Goal: Task Accomplishment & Management: Use online tool/utility

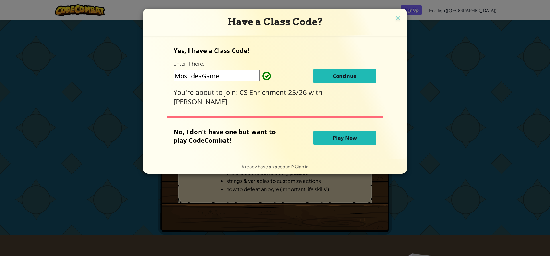
click at [324, 76] on button "Continue" at bounding box center [344, 76] width 63 height 14
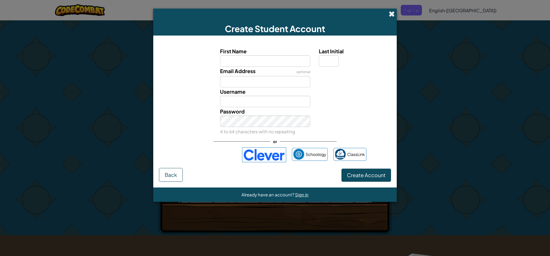
click at [392, 14] on span at bounding box center [391, 14] width 6 height 6
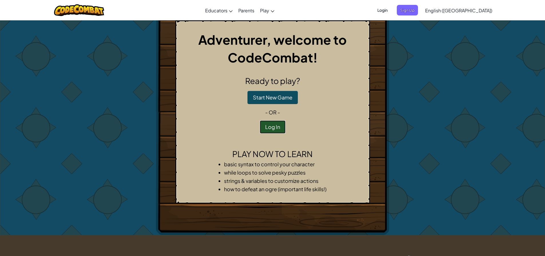
click at [276, 127] on button "Log In" at bounding box center [273, 126] width 26 height 13
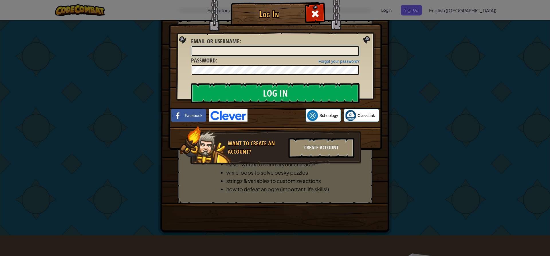
click at [258, 51] on input "Email or Username :" at bounding box center [275, 51] width 167 height 10
click at [264, 52] on input "Email or Username :" at bounding box center [275, 51] width 167 height 10
type input "201802624"
click at [268, 92] on input "Log In" at bounding box center [275, 93] width 168 height 20
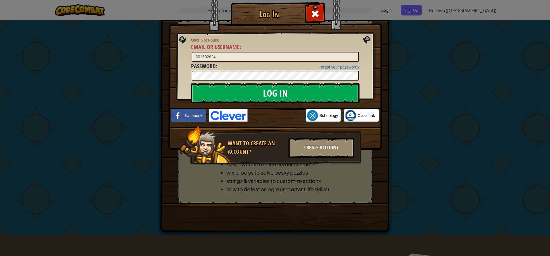
drag, startPoint x: 228, startPoint y: 58, endPoint x: 171, endPoint y: 50, distance: 57.7
click at [179, 53] on div "Log In User Not Found Email or Username : 201802624 Forgot your password? Passw…" at bounding box center [274, 92] width 191 height 167
type input "Waddee_Hugger"
click at [190, 75] on div "Log In User Not Found Email or Username : Waddee_Hugger Forgot your password? P…" at bounding box center [274, 92] width 191 height 167
click at [246, 89] on input "Log In" at bounding box center [275, 93] width 168 height 20
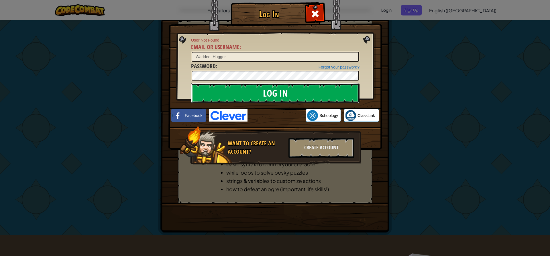
click at [274, 98] on input "Log In" at bounding box center [275, 93] width 168 height 20
click at [313, 11] on span at bounding box center [314, 13] width 9 height 9
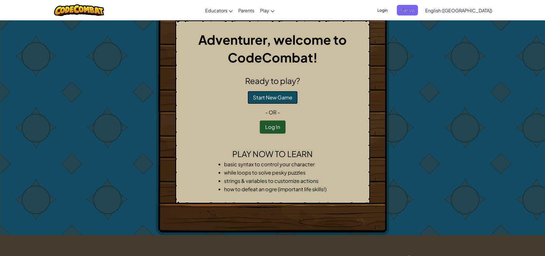
click at [272, 95] on button "Start New Game" at bounding box center [273, 97] width 50 height 13
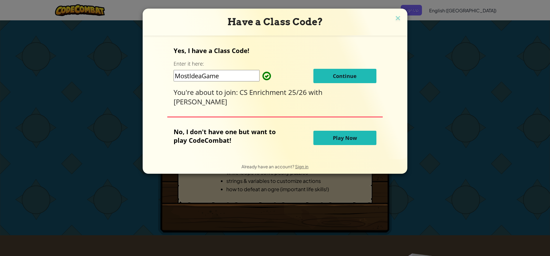
click at [325, 77] on button "Continue" at bounding box center [344, 76] width 63 height 14
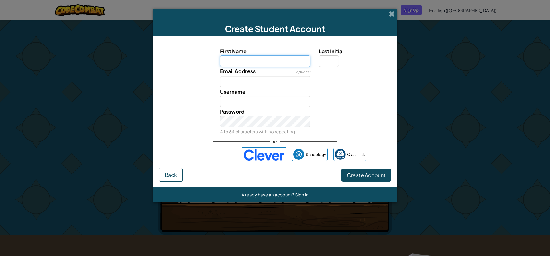
click at [266, 60] on input "First Name" at bounding box center [265, 60] width 90 height 11
type input "Thomas"
click at [329, 62] on input "Last Initial" at bounding box center [329, 60] width 20 height 11
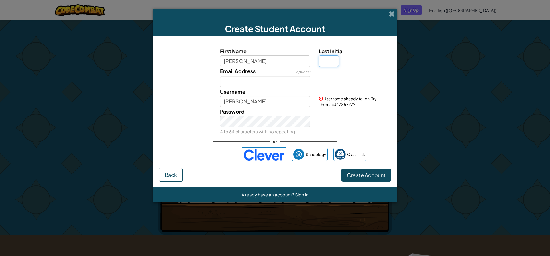
type input "j"
type input "J"
type input "ThomasJ"
click at [260, 97] on input "ThomasJ" at bounding box center [265, 101] width 90 height 11
drag, startPoint x: 260, startPoint y: 97, endPoint x: 214, endPoint y: 101, distance: 46.0
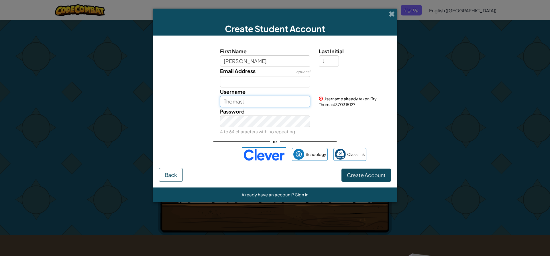
click at [214, 101] on div "Username ThomasJ Username already taken! Try ThomasJ37031512?" at bounding box center [275, 97] width 238 height 20
type input "2"
type input "@)!*)@^@$"
click at [345, 124] on div "Password 4 to 64 characters with no repeating" at bounding box center [275, 121] width 238 height 28
click at [363, 178] on button "Create Account" at bounding box center [366, 174] width 50 height 13
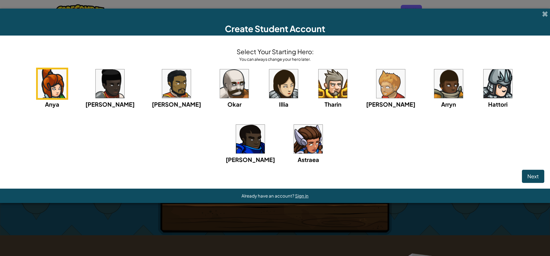
click at [318, 96] on img at bounding box center [332, 83] width 29 height 29
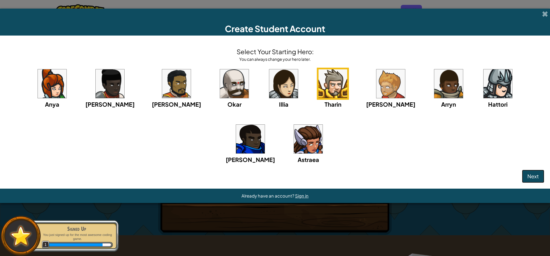
click at [533, 178] on span "Next" at bounding box center [532, 176] width 11 height 7
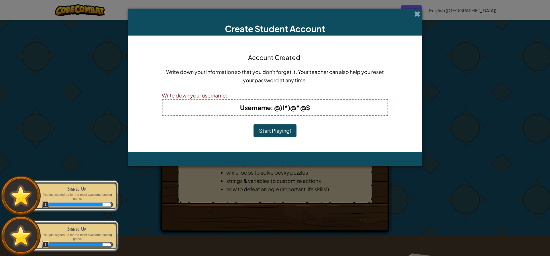
click at [284, 130] on button "Start Playing!" at bounding box center [274, 130] width 43 height 13
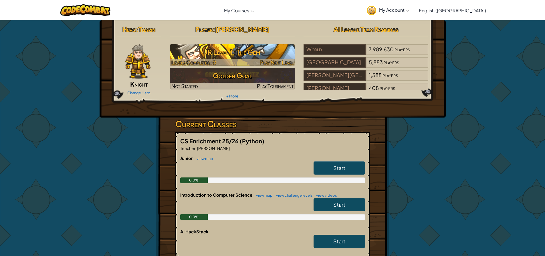
click at [274, 58] on h3 "JR Level 1: The Gem" at bounding box center [232, 52] width 125 height 13
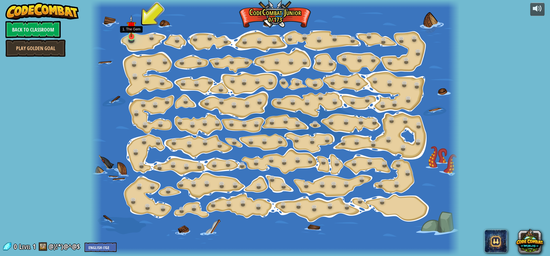
click at [133, 34] on img at bounding box center [132, 26] width 10 height 22
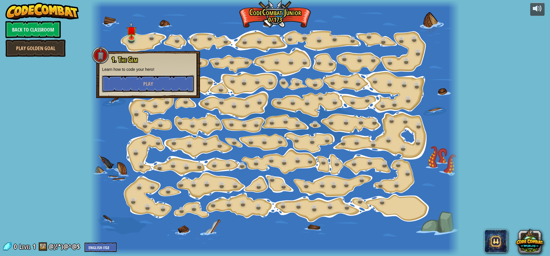
click at [141, 83] on button "Play" at bounding box center [148, 83] width 92 height 17
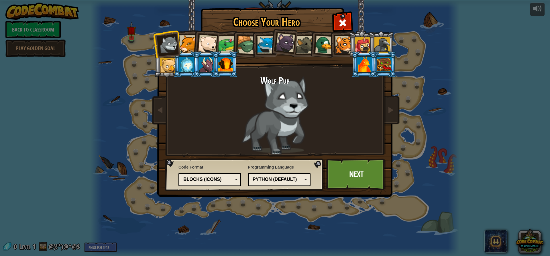
click at [364, 62] on div at bounding box center [364, 64] width 15 height 15
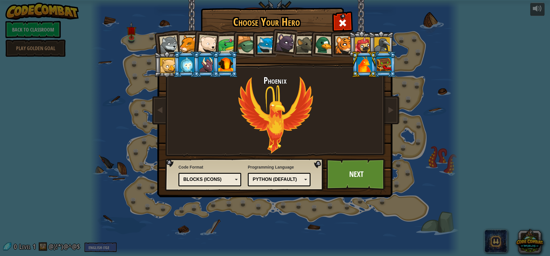
click at [230, 59] on div at bounding box center [225, 64] width 15 height 15
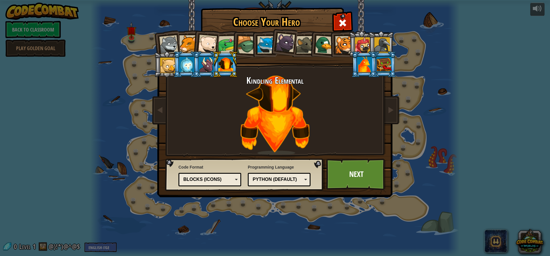
click at [207, 66] on div at bounding box center [206, 64] width 15 height 15
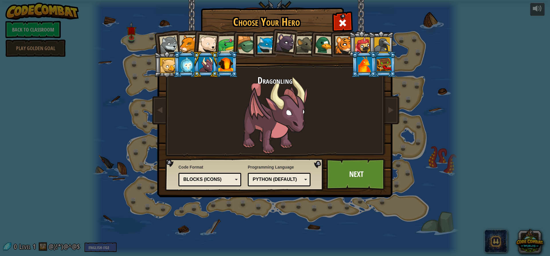
click at [188, 63] on div at bounding box center [186, 64] width 15 height 15
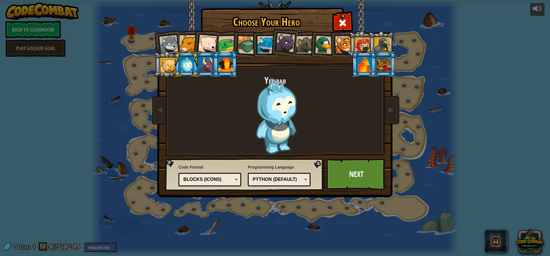
click at [167, 65] on div at bounding box center [167, 65] width 15 height 15
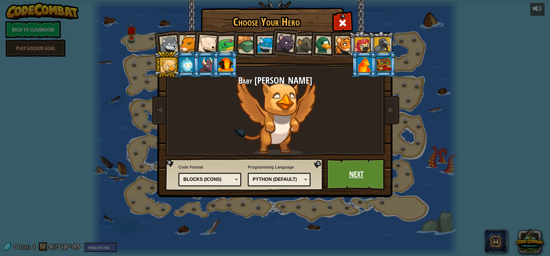
click at [354, 170] on link "Next" at bounding box center [356, 173] width 60 height 31
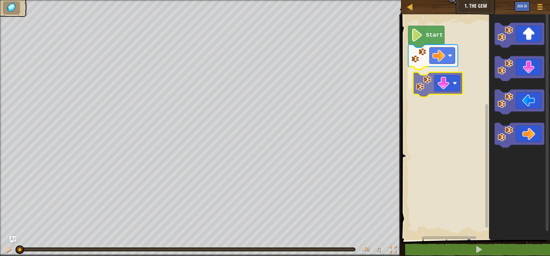
click at [431, 92] on div "Start" at bounding box center [474, 125] width 150 height 228
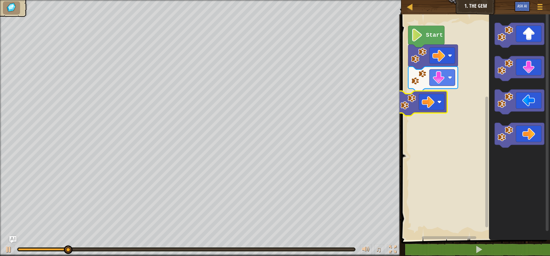
click at [428, 107] on div "Start" at bounding box center [474, 125] width 150 height 228
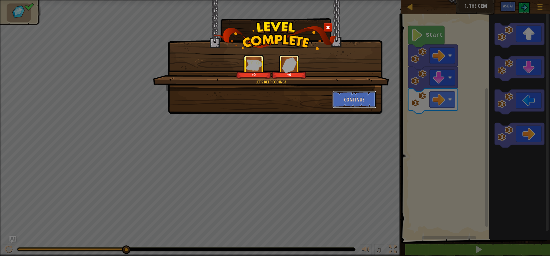
click at [355, 102] on button "Continue" at bounding box center [354, 99] width 44 height 17
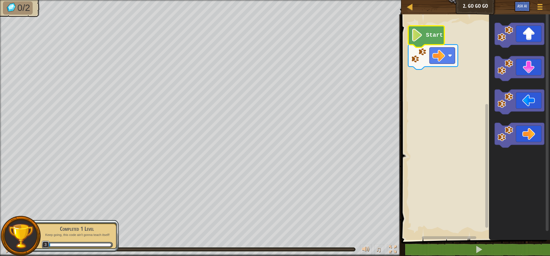
click at [415, 42] on icon "Blockly Workspace" at bounding box center [426, 36] width 36 height 21
click at [434, 68] on div "Start" at bounding box center [474, 125] width 150 height 228
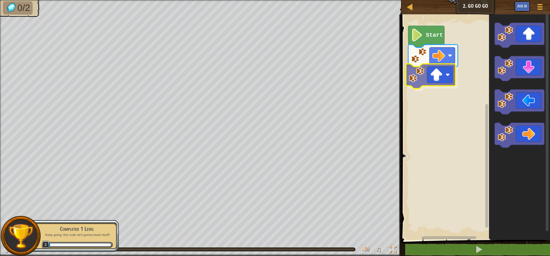
click at [412, 75] on div "Start" at bounding box center [474, 125] width 150 height 228
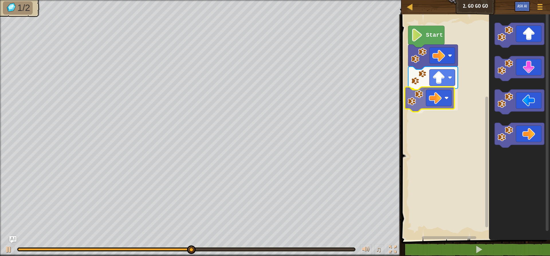
click at [425, 91] on div "Start" at bounding box center [474, 125] width 150 height 228
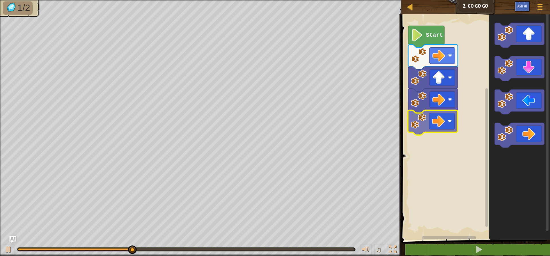
click at [427, 126] on div "Start" at bounding box center [474, 125] width 150 height 228
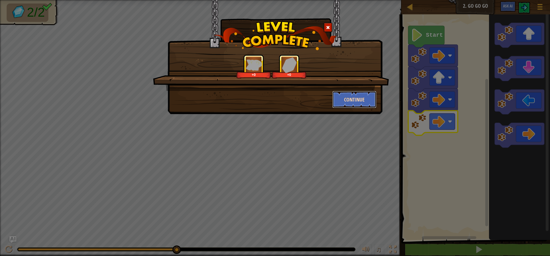
click at [347, 100] on button "Continue" at bounding box center [354, 99] width 44 height 17
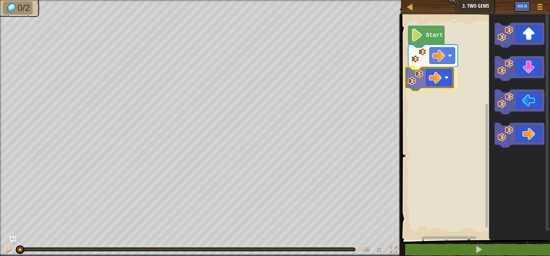
click at [435, 70] on div "Start" at bounding box center [474, 125] width 150 height 228
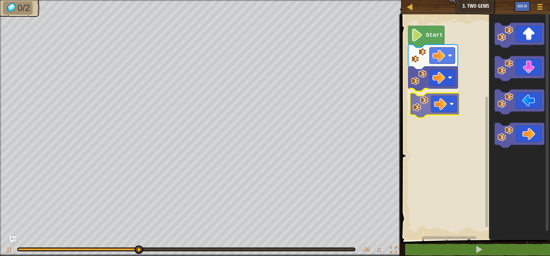
click at [430, 103] on div "Start" at bounding box center [474, 125] width 150 height 228
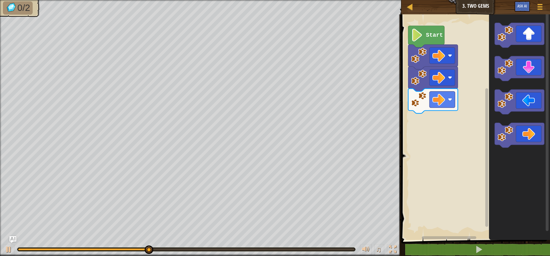
click at [445, 118] on div "Start" at bounding box center [474, 125] width 150 height 228
click at [457, 124] on div "Start" at bounding box center [474, 125] width 150 height 228
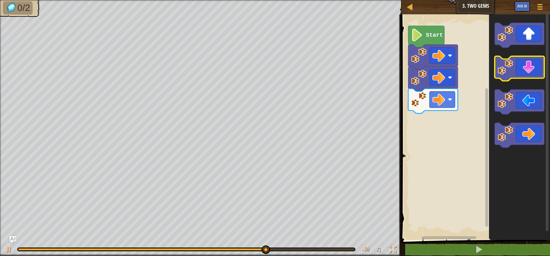
click at [491, 74] on icon "Blockly Workspace" at bounding box center [519, 125] width 61 height 228
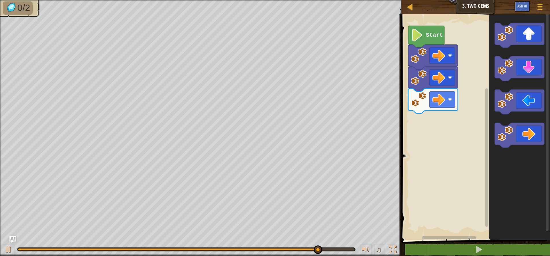
click at [519, 46] on g "Blockly Workspace" at bounding box center [519, 85] width 50 height 125
click at [517, 38] on icon "Blockly Workspace" at bounding box center [519, 35] width 50 height 25
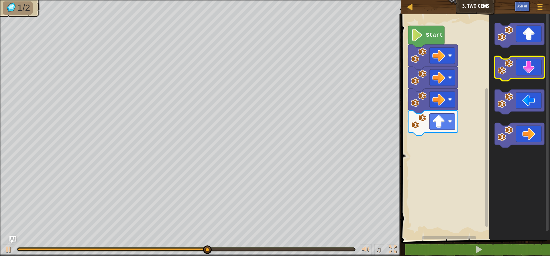
click at [517, 70] on icon "Blockly Workspace" at bounding box center [519, 68] width 50 height 25
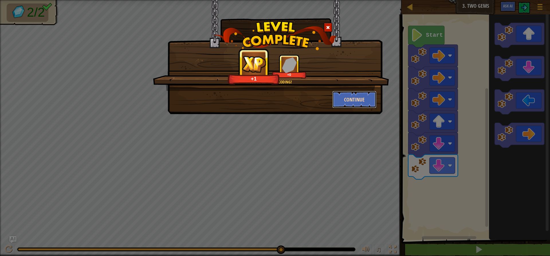
click at [353, 99] on button "Continue" at bounding box center [354, 99] width 44 height 17
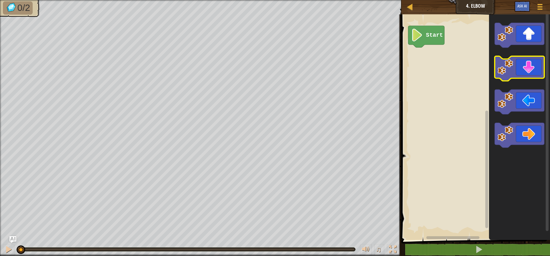
click at [528, 72] on icon "Blockly Workspace" at bounding box center [519, 68] width 50 height 25
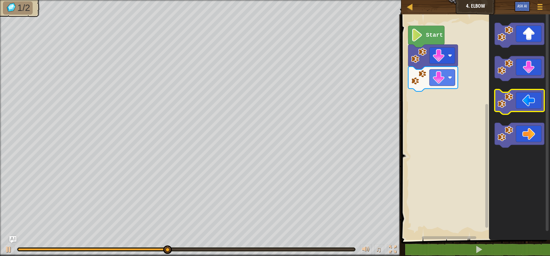
click at [515, 107] on icon "Blockly Workspace" at bounding box center [519, 101] width 50 height 25
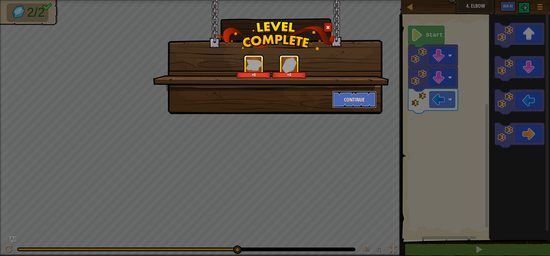
click at [353, 95] on button "Continue" at bounding box center [354, 99] width 44 height 17
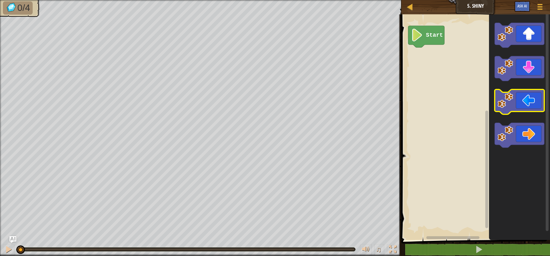
click at [514, 100] on icon "Blockly Workspace" at bounding box center [519, 101] width 50 height 25
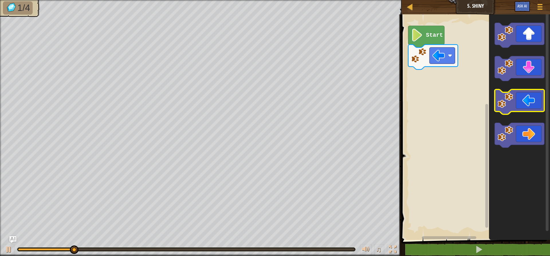
click at [514, 100] on icon "Blockly Workspace" at bounding box center [519, 101] width 50 height 25
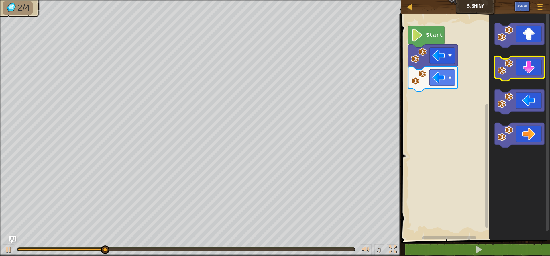
click at [509, 77] on icon "Blockly Workspace" at bounding box center [519, 68] width 50 height 25
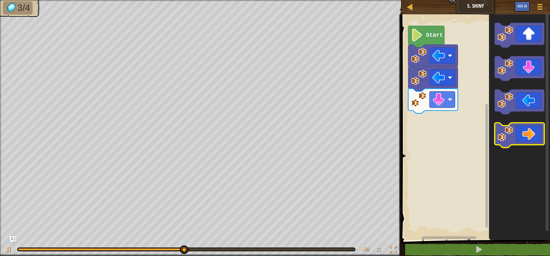
click at [516, 130] on icon "Blockly Workspace" at bounding box center [519, 135] width 50 height 25
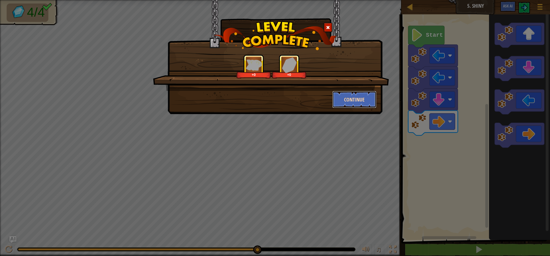
click at [348, 94] on button "Continue" at bounding box center [354, 99] width 44 height 17
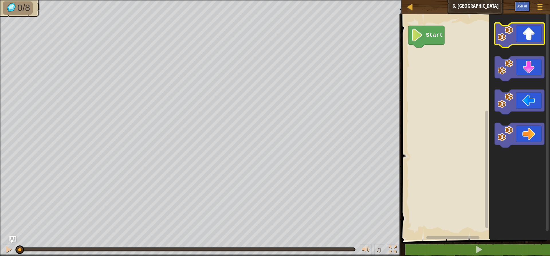
click at [516, 41] on icon "Blockly Workspace" at bounding box center [519, 35] width 50 height 25
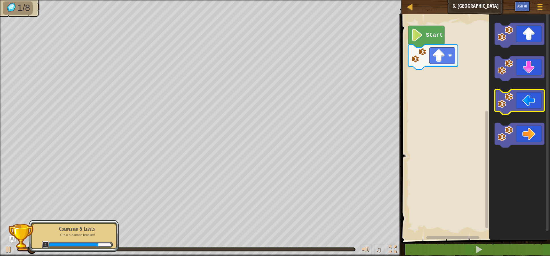
click at [521, 100] on icon "Blockly Workspace" at bounding box center [519, 101] width 50 height 25
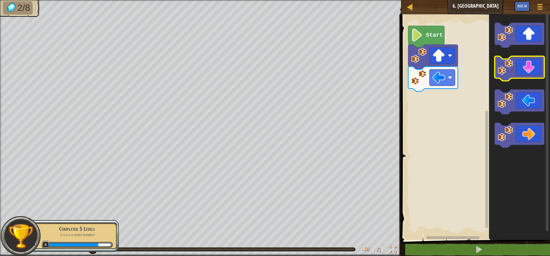
click at [528, 67] on icon "Blockly Workspace" at bounding box center [519, 68] width 50 height 25
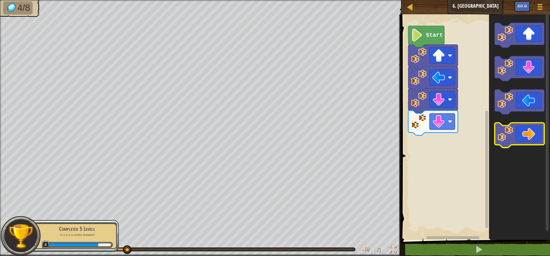
click at [525, 126] on icon "Blockly Workspace" at bounding box center [519, 135] width 50 height 25
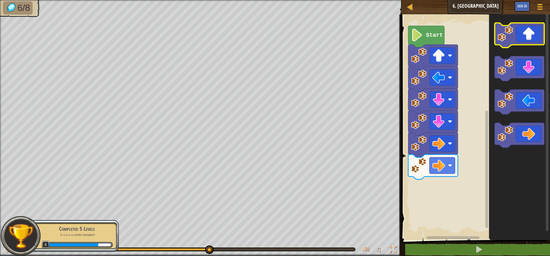
click at [507, 36] on image "Blockly Workspace" at bounding box center [504, 33] width 15 height 15
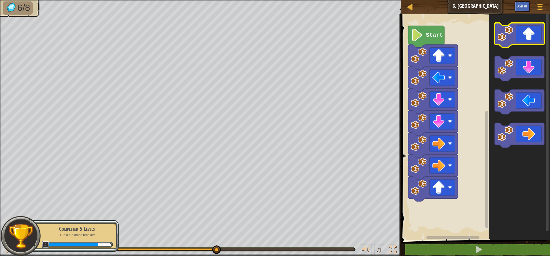
click at [507, 36] on image "Blockly Workspace" at bounding box center [504, 33] width 15 height 15
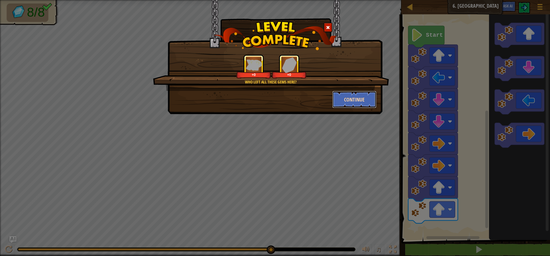
click at [360, 103] on button "Continue" at bounding box center [354, 99] width 44 height 17
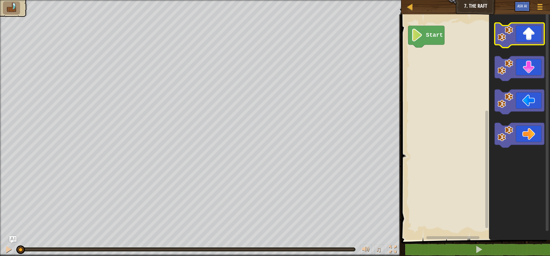
click at [511, 31] on image "Blockly Workspace" at bounding box center [504, 33] width 15 height 15
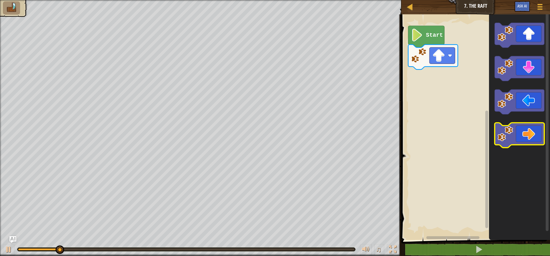
click at [516, 133] on icon "Blockly Workspace" at bounding box center [519, 135] width 50 height 25
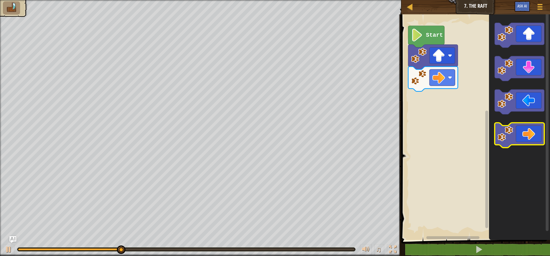
click at [518, 133] on icon "Blockly Workspace" at bounding box center [519, 135] width 50 height 25
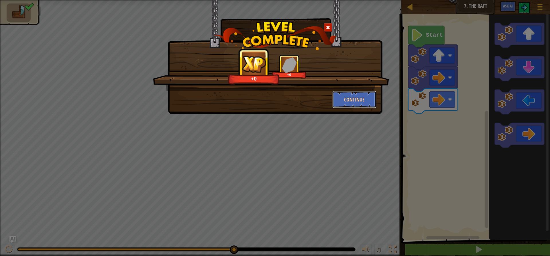
click at [362, 92] on button "Continue" at bounding box center [354, 99] width 44 height 17
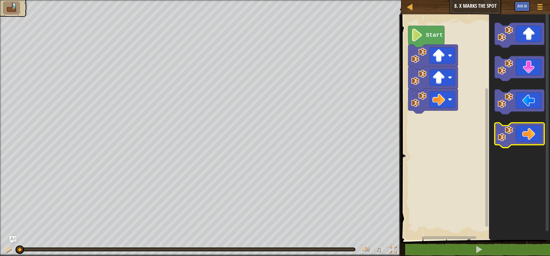
click at [515, 125] on icon "Blockly Workspace" at bounding box center [519, 135] width 50 height 25
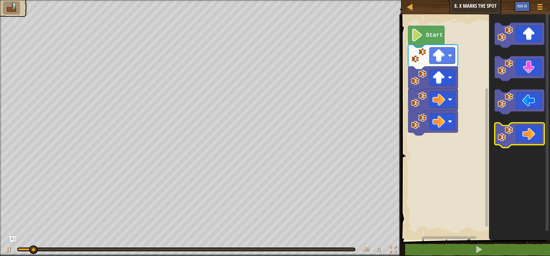
click at [515, 125] on icon "Blockly Workspace" at bounding box center [519, 135] width 50 height 25
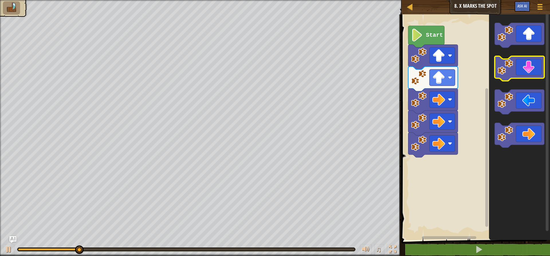
click at [504, 62] on image "Blockly Workspace" at bounding box center [504, 66] width 15 height 15
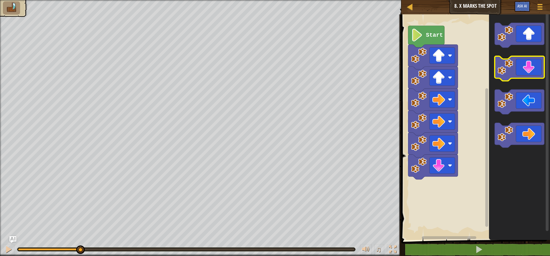
click at [503, 64] on image "Blockly Workspace" at bounding box center [504, 66] width 15 height 15
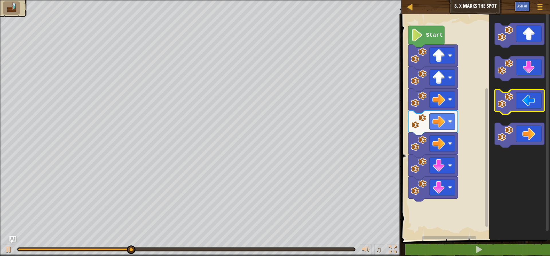
click at [506, 101] on image "Blockly Workspace" at bounding box center [504, 99] width 15 height 15
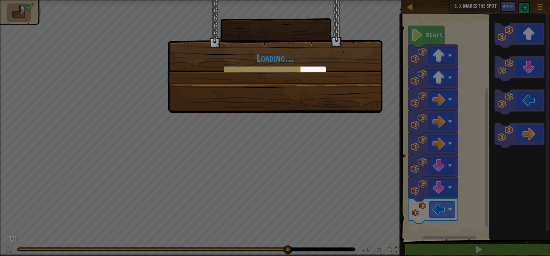
click at [325, 93] on div "Loading..." at bounding box center [274, 56] width 215 height 113
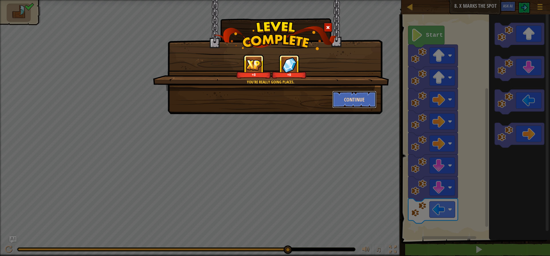
click at [353, 99] on button "Continue" at bounding box center [354, 99] width 44 height 17
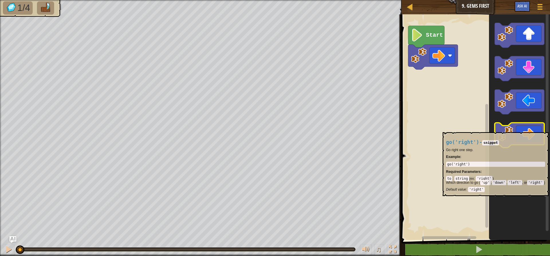
click at [527, 129] on icon "Blockly Workspace" at bounding box center [519, 135] width 50 height 25
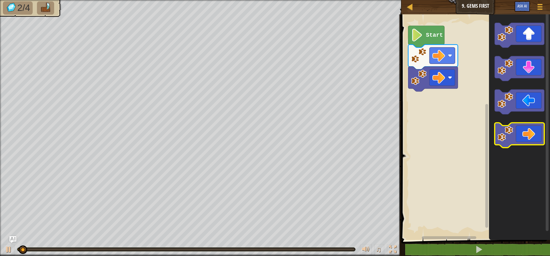
click at [527, 129] on icon "Blockly Workspace" at bounding box center [519, 135] width 50 height 25
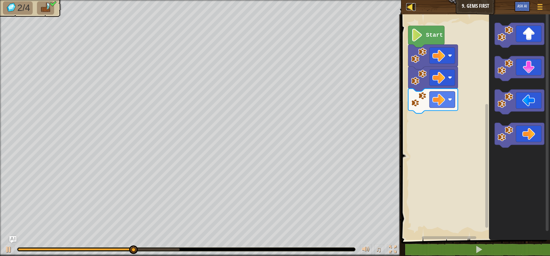
click at [412, 7] on div at bounding box center [409, 6] width 7 height 7
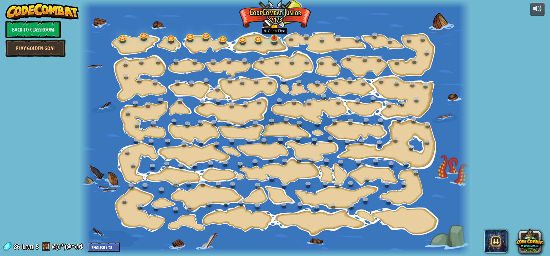
click at [273, 31] on img at bounding box center [274, 27] width 10 height 24
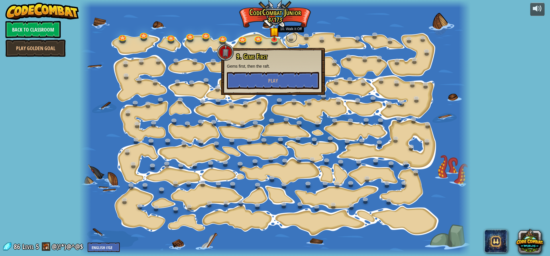
click at [288, 37] on link at bounding box center [291, 36] width 11 height 11
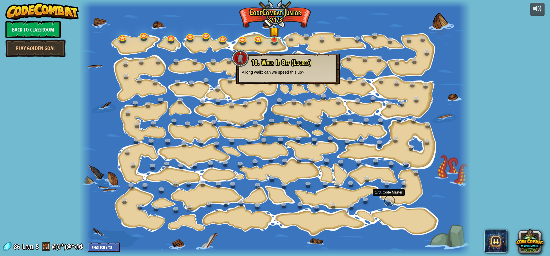
click at [388, 200] on link at bounding box center [389, 200] width 11 height 11
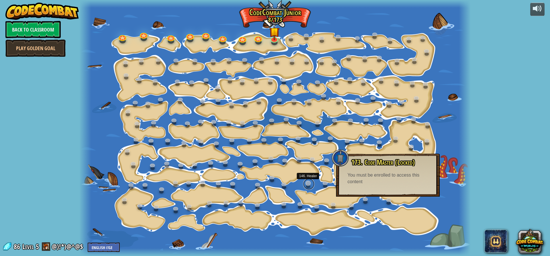
click at [307, 185] on link at bounding box center [308, 183] width 11 height 11
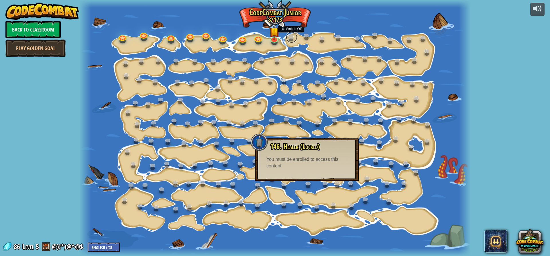
click at [289, 36] on link at bounding box center [291, 36] width 11 height 11
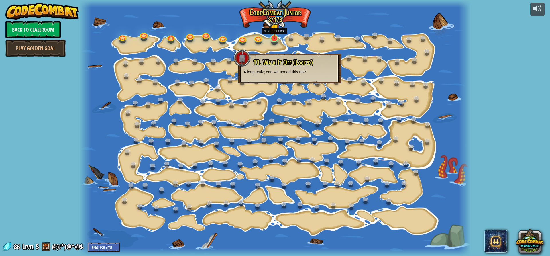
click at [274, 36] on img at bounding box center [274, 27] width 10 height 24
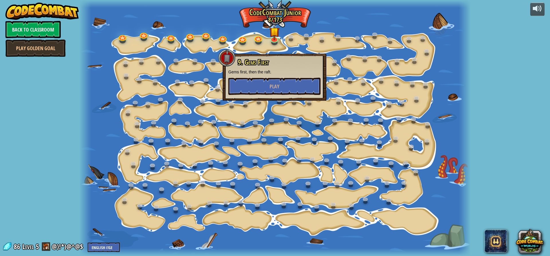
click at [276, 72] on p "Gems first, then the raft." at bounding box center [274, 72] width 92 height 6
click at [279, 86] on span "Play" at bounding box center [274, 86] width 10 height 7
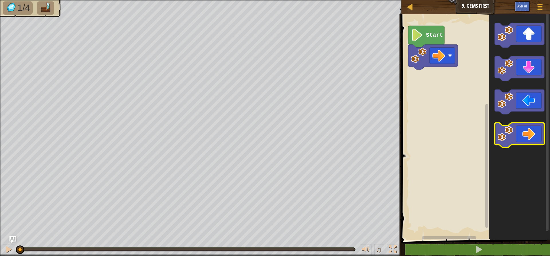
click at [520, 132] on icon "Blockly Workspace" at bounding box center [519, 135] width 50 height 25
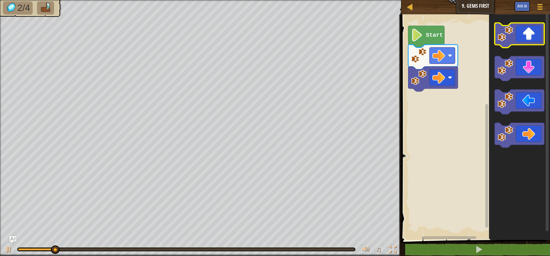
click at [510, 31] on image "Blockly Workspace" at bounding box center [504, 33] width 15 height 15
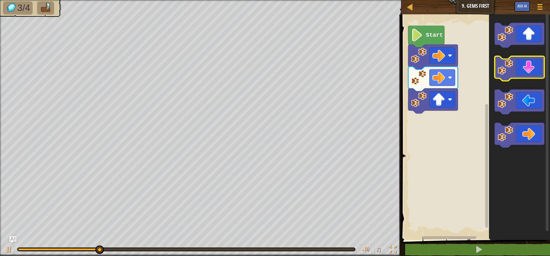
click at [518, 72] on icon "Blockly Workspace" at bounding box center [519, 68] width 50 height 25
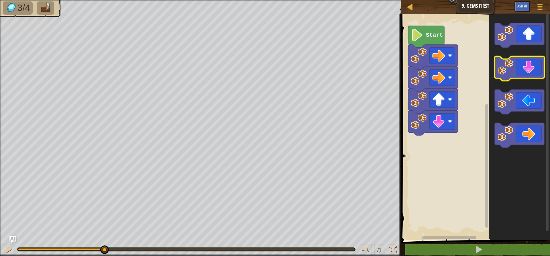
click at [518, 72] on icon "Blockly Workspace" at bounding box center [519, 68] width 50 height 25
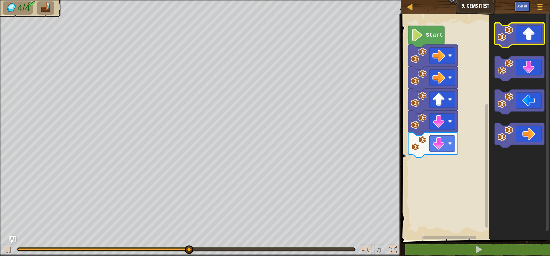
click at [503, 39] on image "Blockly Workspace" at bounding box center [504, 33] width 15 height 15
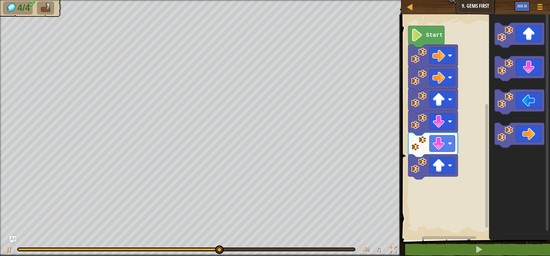
click at [530, 123] on icon "Blockly Workspace" at bounding box center [519, 135] width 50 height 25
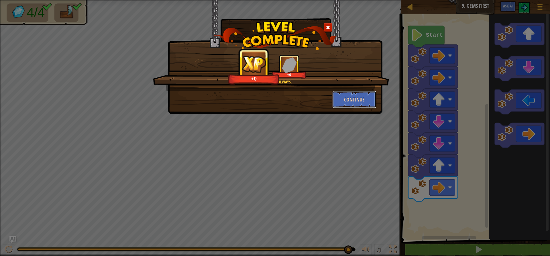
click at [344, 98] on button "Continue" at bounding box center [354, 99] width 44 height 17
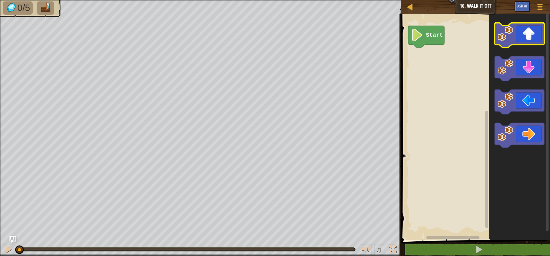
click at [519, 35] on icon "Blockly Workspace" at bounding box center [519, 35] width 50 height 25
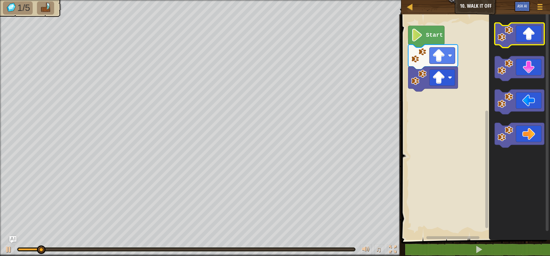
click at [519, 35] on icon "Blockly Workspace" at bounding box center [519, 35] width 50 height 25
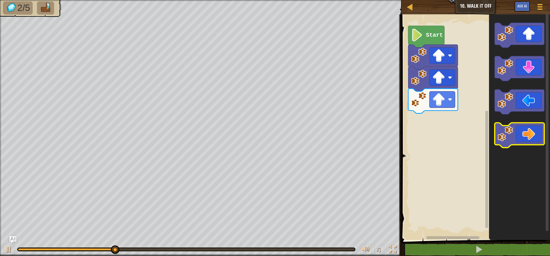
click at [529, 129] on icon "Blockly Workspace" at bounding box center [519, 135] width 50 height 25
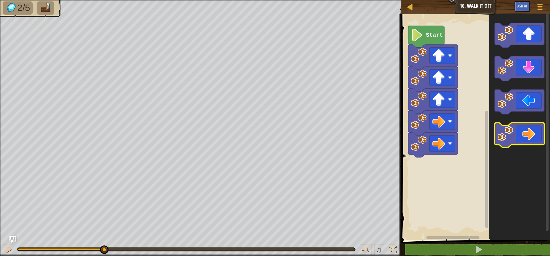
click at [529, 129] on icon "Blockly Workspace" at bounding box center [519, 135] width 50 height 25
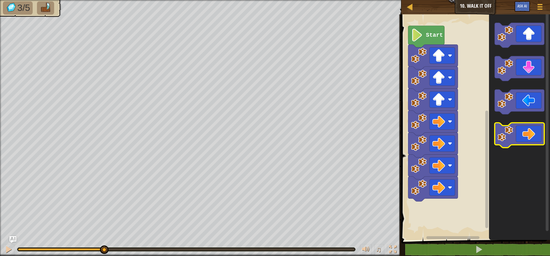
click at [529, 129] on icon "Blockly Workspace" at bounding box center [519, 135] width 50 height 25
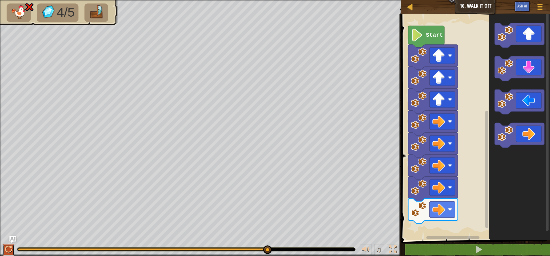
click at [12, 248] on div at bounding box center [8, 248] width 7 height 7
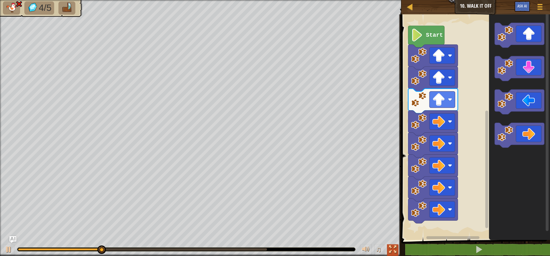
click at [394, 252] on div at bounding box center [392, 248] width 7 height 7
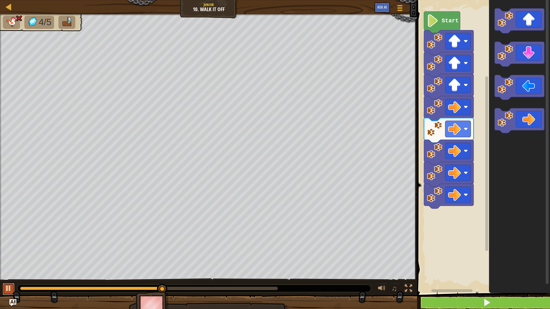
click at [9, 255] on div at bounding box center [8, 288] width 7 height 7
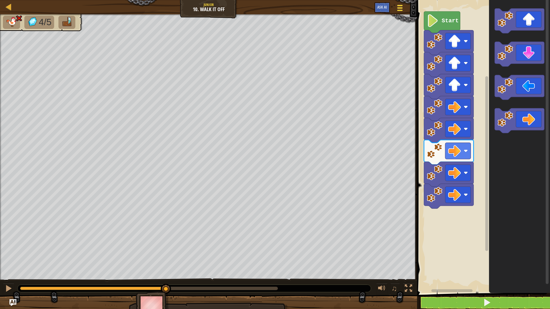
click at [402, 9] on div at bounding box center [400, 8] width 8 height 8
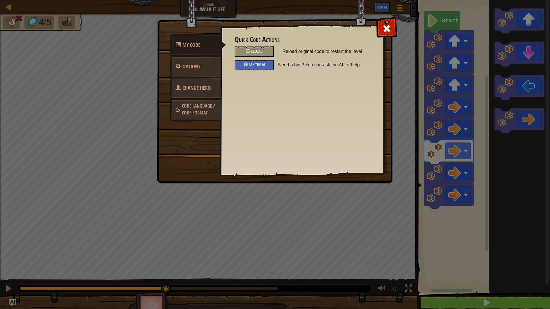
click at [244, 52] on div "Reload" at bounding box center [253, 51] width 39 height 11
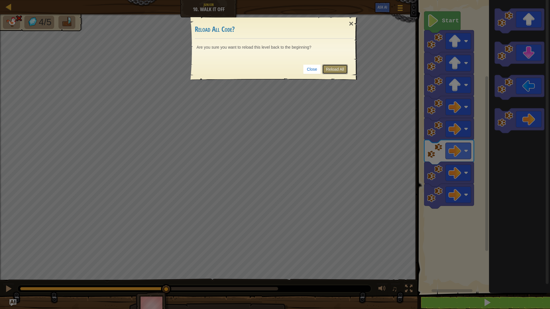
click at [342, 72] on link "Reload All" at bounding box center [334, 69] width 25 height 10
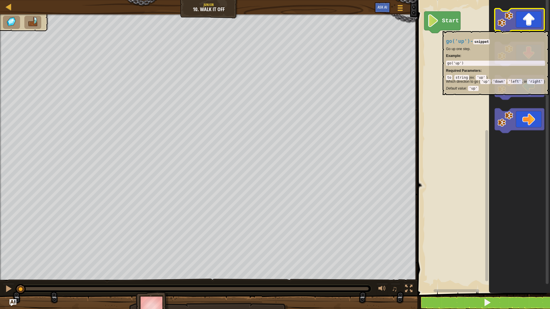
click at [500, 28] on icon "Blockly Workspace" at bounding box center [519, 21] width 50 height 25
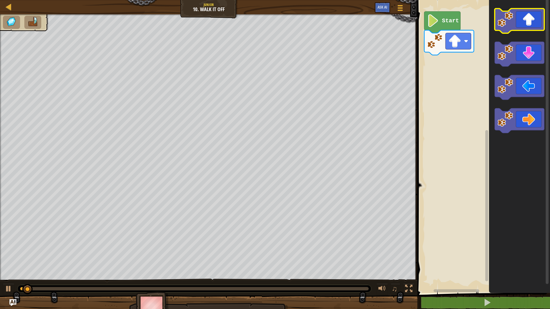
click at [500, 28] on icon "Blockly Workspace" at bounding box center [519, 21] width 50 height 25
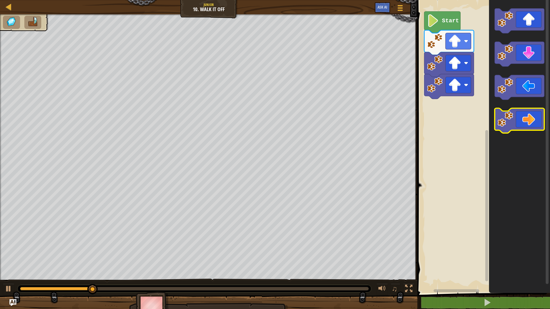
click at [513, 120] on icon "Blockly Workspace" at bounding box center [519, 120] width 50 height 25
click at [515, 118] on icon "Blockly Workspace" at bounding box center [519, 120] width 50 height 25
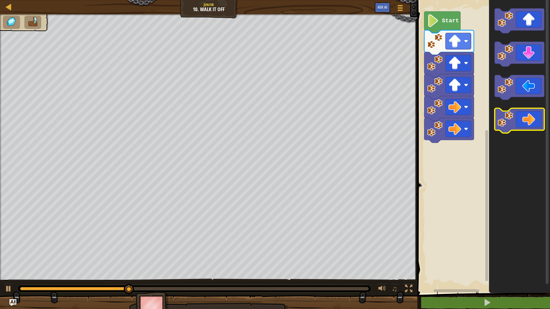
click at [515, 118] on icon "Blockly Workspace" at bounding box center [519, 120] width 50 height 25
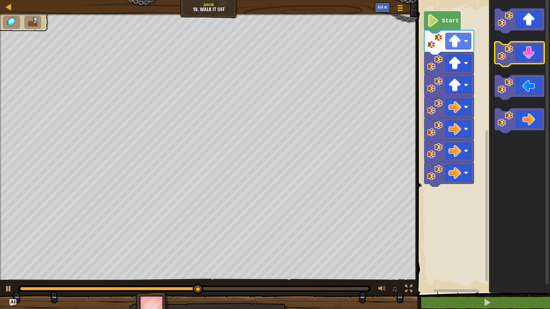
click at [510, 55] on image "Blockly Workspace" at bounding box center [504, 52] width 15 height 15
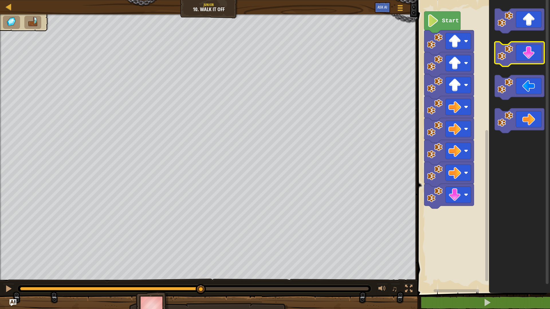
click at [510, 55] on image "Blockly Workspace" at bounding box center [504, 52] width 15 height 15
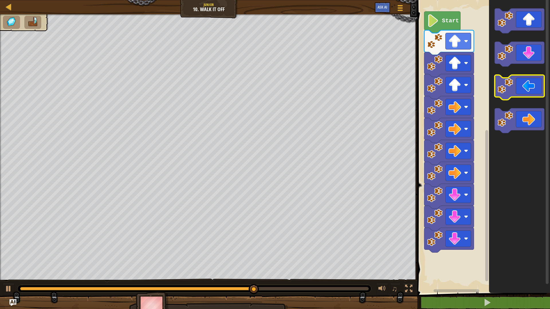
click at [513, 93] on icon "Blockly Workspace" at bounding box center [519, 87] width 50 height 25
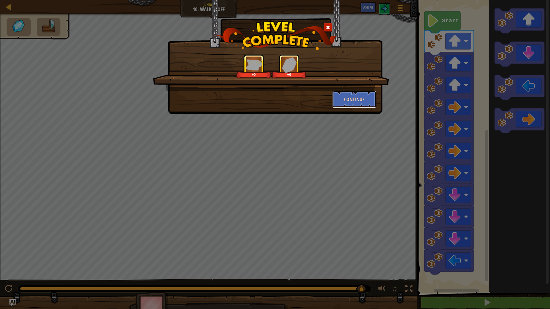
click at [343, 94] on button "Continue" at bounding box center [354, 99] width 44 height 17
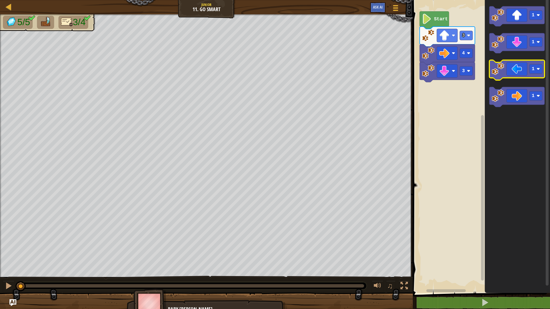
click at [498, 72] on image "Blockly Workspace" at bounding box center [497, 69] width 13 height 13
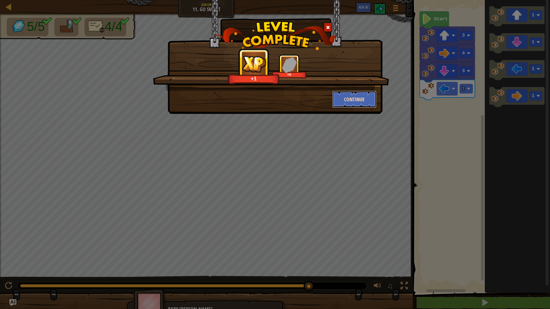
click at [341, 97] on button "Continue" at bounding box center [354, 99] width 44 height 17
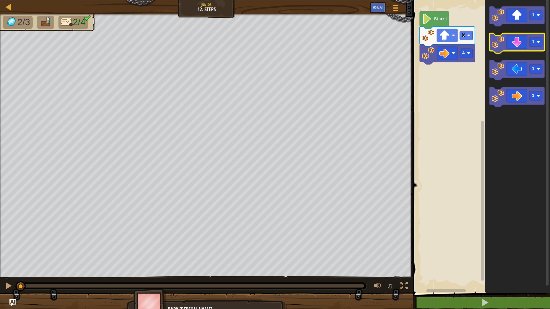
click at [496, 46] on image "Blockly Workspace" at bounding box center [497, 42] width 13 height 13
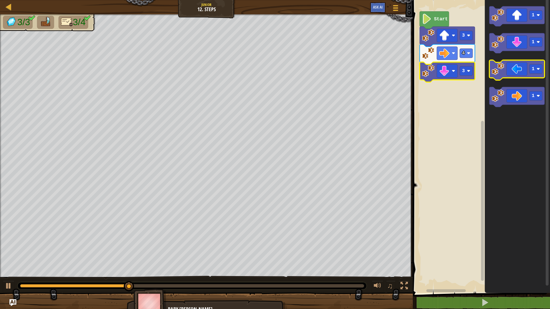
click at [496, 73] on image "Blockly Workspace" at bounding box center [497, 69] width 13 height 13
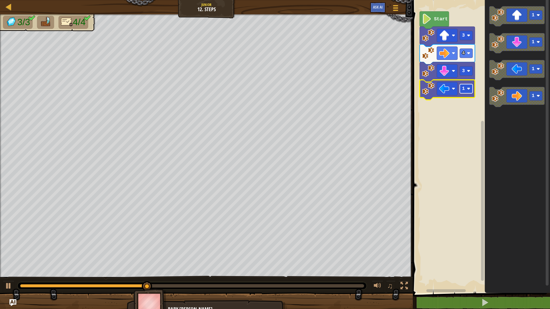
click at [466, 89] on rect "Blockly Workspace" at bounding box center [465, 88] width 13 height 9
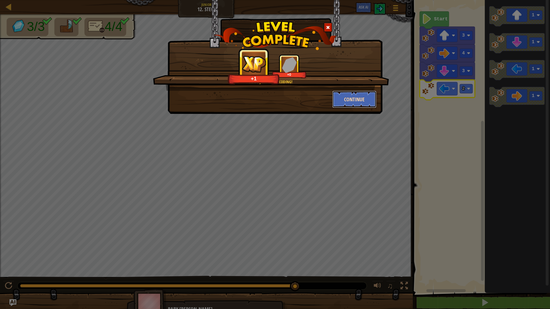
click at [345, 96] on button "Continue" at bounding box center [354, 99] width 44 height 17
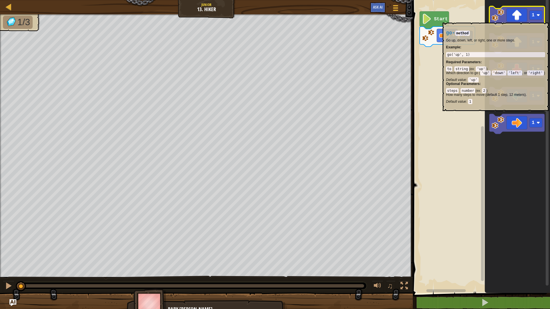
click at [497, 20] on image "Blockly Workspace" at bounding box center [497, 15] width 13 height 13
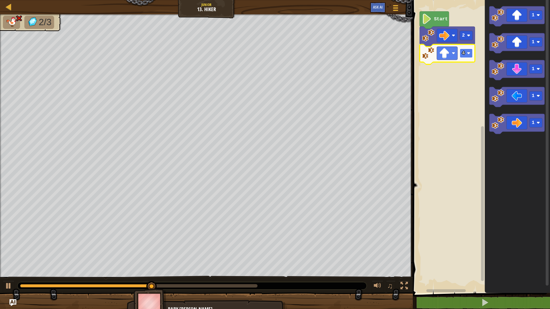
click at [468, 56] on rect "Blockly Workspace" at bounding box center [465, 53] width 13 height 9
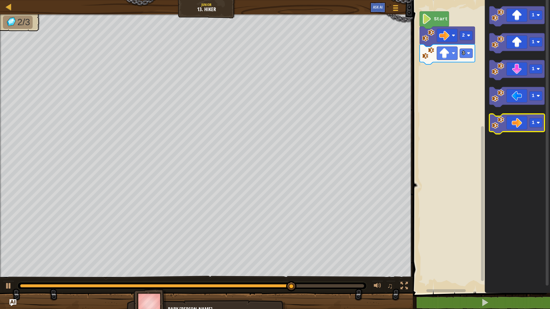
click at [503, 118] on image "Blockly Workspace" at bounding box center [497, 123] width 13 height 13
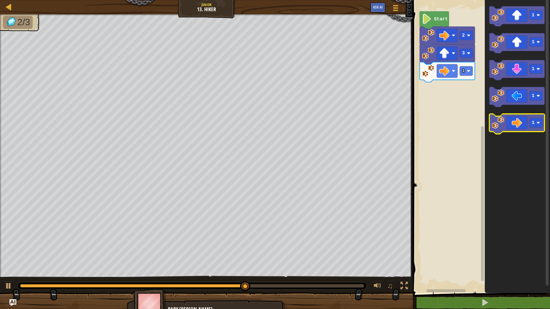
click at [499, 118] on image "Blockly Workspace" at bounding box center [497, 123] width 13 height 13
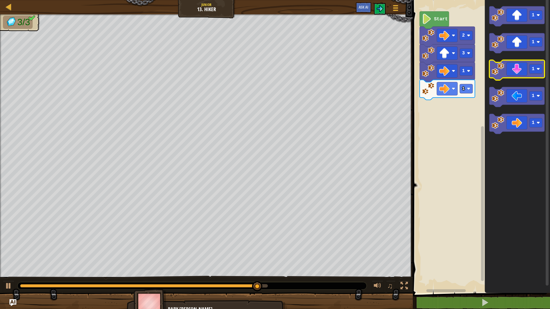
click at [503, 71] on image "Blockly Workspace" at bounding box center [497, 69] width 13 height 13
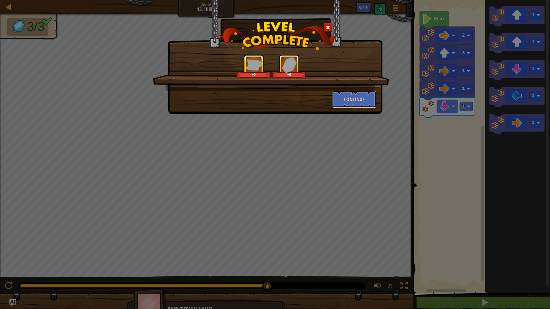
click at [355, 98] on button "Continue" at bounding box center [354, 99] width 44 height 17
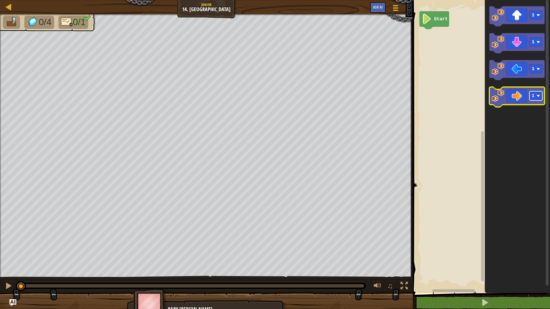
click at [532, 97] on text "1" at bounding box center [532, 95] width 3 height 5
click at [499, 96] on image "Blockly Workspace" at bounding box center [497, 96] width 13 height 13
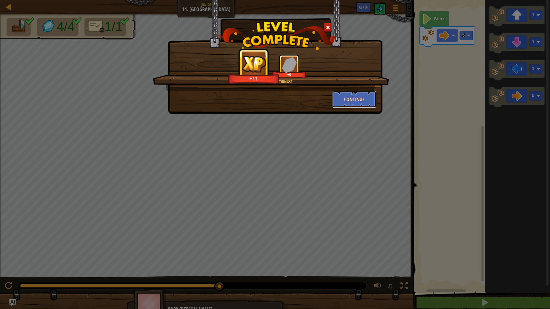
click at [362, 103] on button "Continue" at bounding box center [354, 99] width 44 height 17
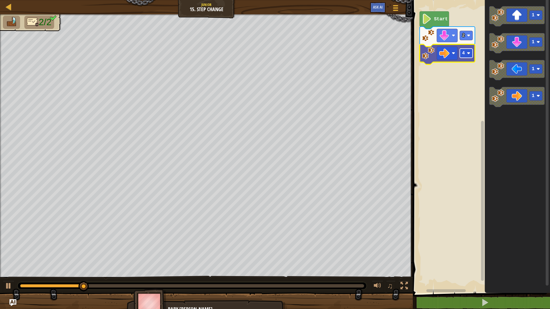
click at [465, 54] on rect "Blockly Workspace" at bounding box center [465, 53] width 13 height 9
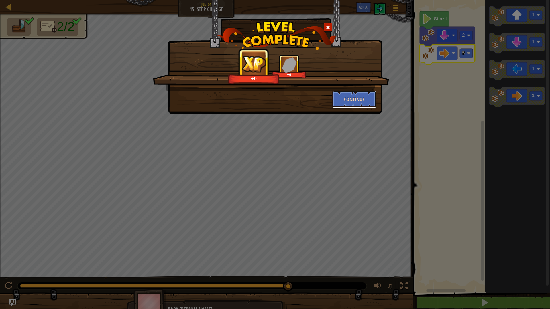
click at [344, 98] on button "Continue" at bounding box center [354, 99] width 44 height 17
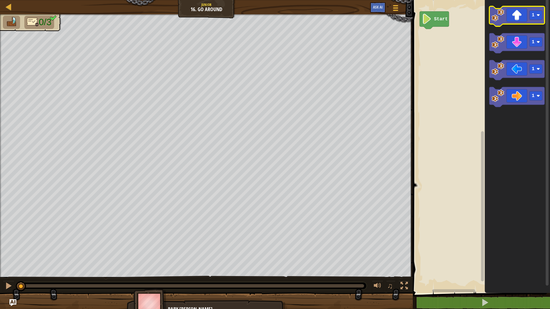
click at [520, 12] on icon "Blockly Workspace" at bounding box center [516, 16] width 55 height 20
click at [518, 16] on icon "Blockly Workspace" at bounding box center [516, 16] width 55 height 20
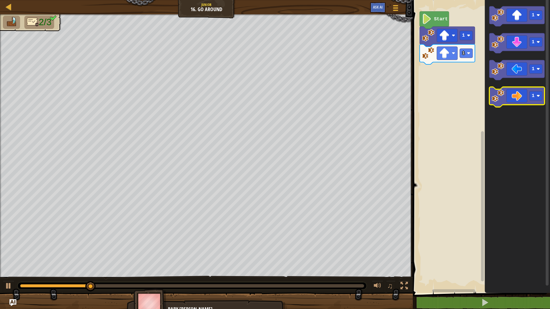
click at [525, 92] on icon "Blockly Workspace" at bounding box center [516, 97] width 55 height 20
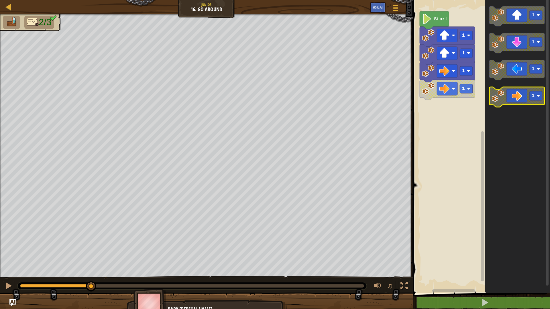
click at [525, 92] on icon "Blockly Workspace" at bounding box center [516, 97] width 55 height 20
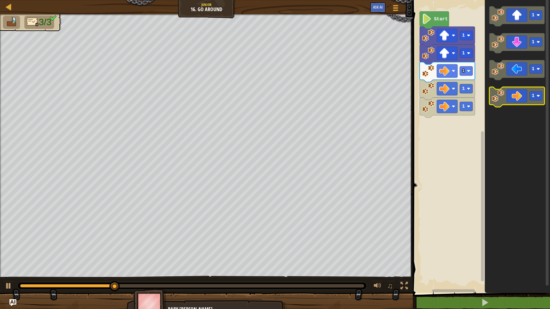
click at [525, 92] on icon "Blockly Workspace" at bounding box center [516, 97] width 55 height 20
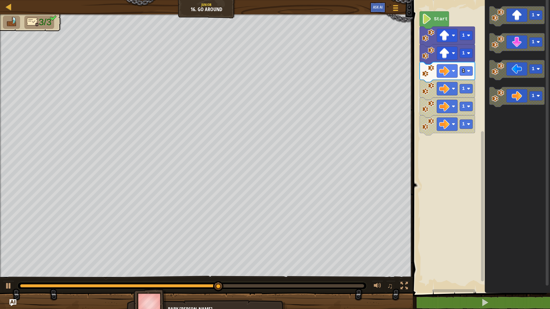
click at [430, 84] on image "Blockly Workspace" at bounding box center [428, 88] width 13 height 13
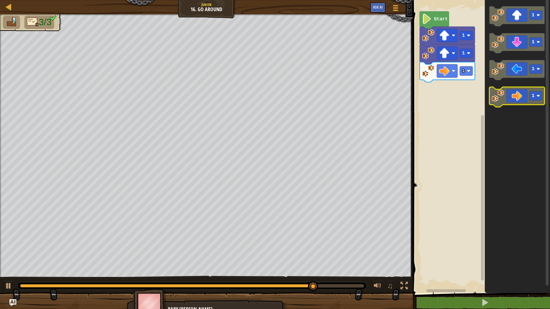
click at [536, 98] on rect "Blockly Workspace" at bounding box center [535, 95] width 13 height 9
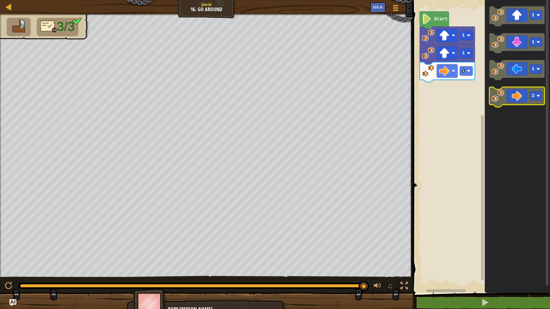
click at [495, 100] on image "Blockly Workspace" at bounding box center [497, 96] width 13 height 13
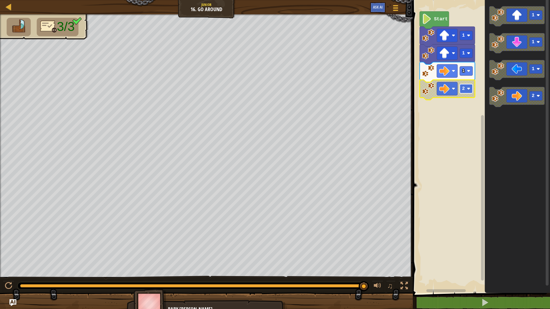
click at [468, 92] on rect "Blockly Workspace" at bounding box center [465, 88] width 13 height 9
click at [426, 86] on image "Blockly Workspace" at bounding box center [428, 88] width 13 height 13
click at [462, 105] on div "Start 1 1 1 2 1 1 1 2" at bounding box center [480, 145] width 139 height 296
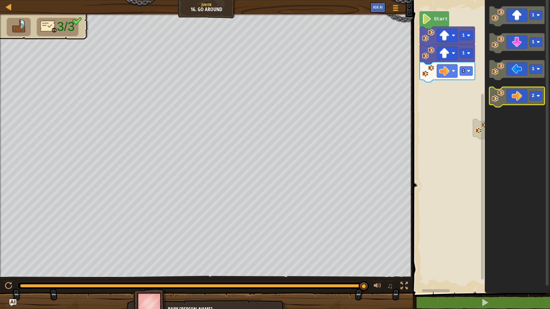
click at [499, 98] on image "Blockly Workspace" at bounding box center [497, 96] width 13 height 13
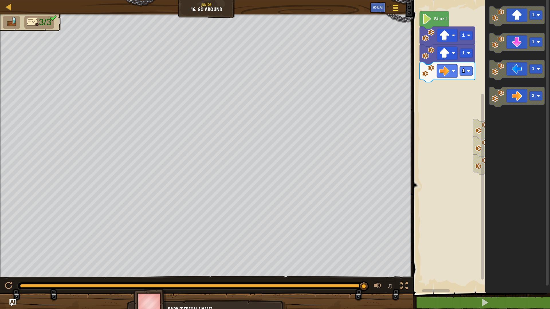
click at [401, 7] on button "Game Menu" at bounding box center [395, 9] width 15 height 14
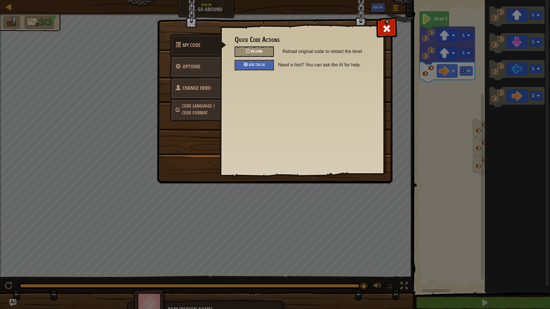
click at [260, 47] on div "Reload" at bounding box center [253, 51] width 39 height 11
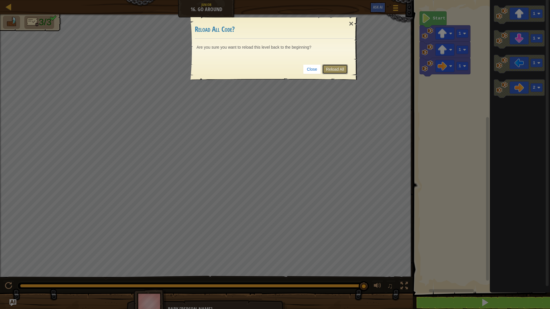
click at [334, 67] on link "Reload All" at bounding box center [334, 69] width 25 height 10
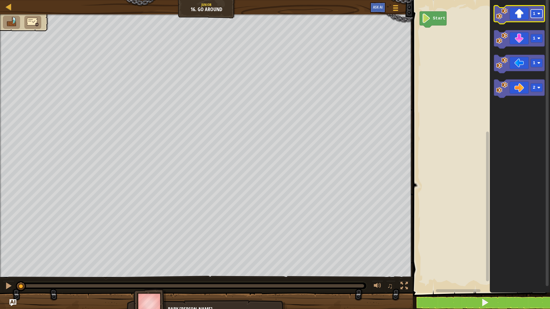
click at [539, 16] on rect "Blockly Workspace" at bounding box center [536, 13] width 12 height 8
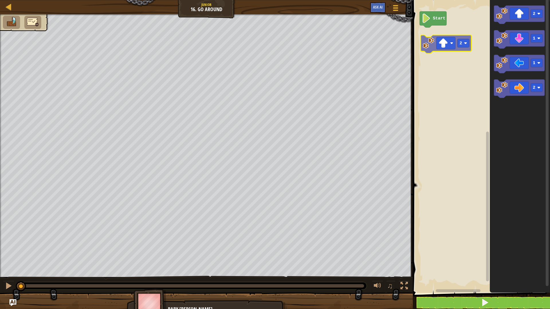
click at [425, 48] on div "Start 2 1 1 2 2" at bounding box center [480, 145] width 139 height 296
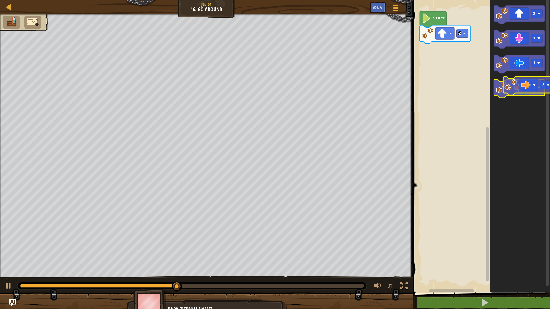
click at [519, 87] on icon "Blockly Workspace" at bounding box center [519, 89] width 51 height 18
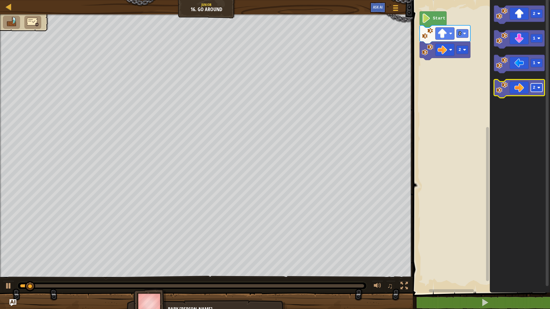
click at [540, 90] on rect "Blockly Workspace" at bounding box center [536, 88] width 12 height 8
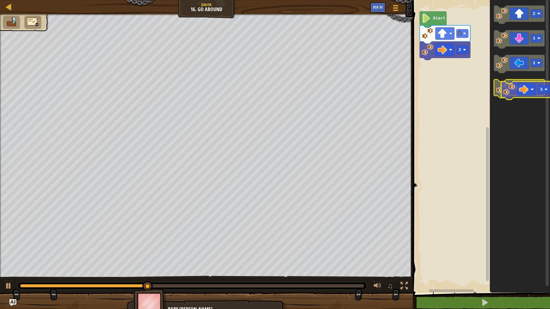
click at [509, 94] on g "3" at bounding box center [519, 89] width 51 height 18
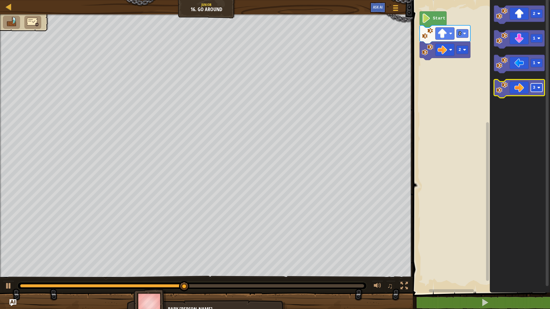
click at [536, 88] on rect "Blockly Workspace" at bounding box center [536, 88] width 12 height 8
click at [455, 71] on div "Start 2 3 2 1 1 3" at bounding box center [480, 145] width 139 height 296
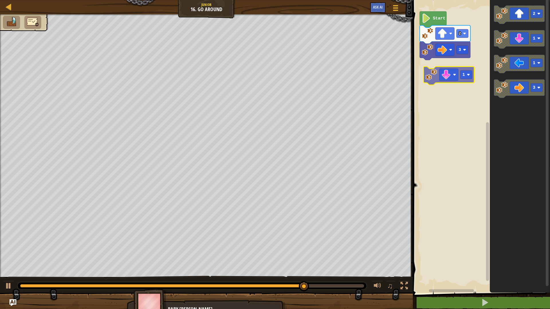
click at [425, 73] on div "Start 2 3 2 1 1 3 1" at bounding box center [480, 145] width 139 height 296
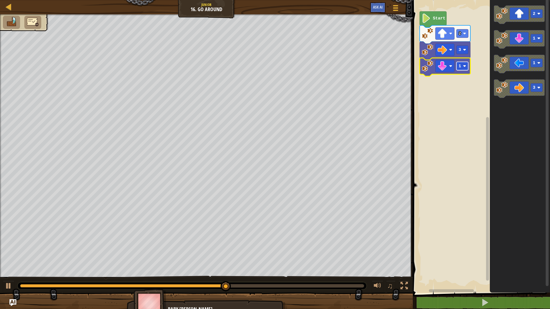
click at [465, 67] on image "Blockly Workspace" at bounding box center [464, 65] width 3 height 3
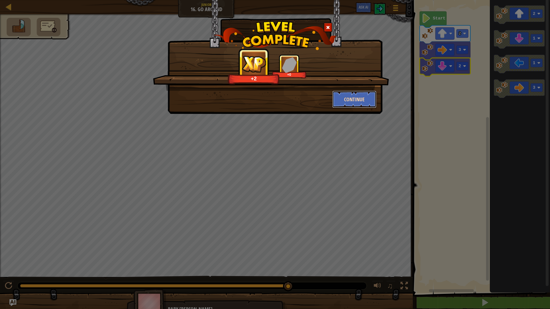
click at [361, 93] on button "Continue" at bounding box center [354, 99] width 44 height 17
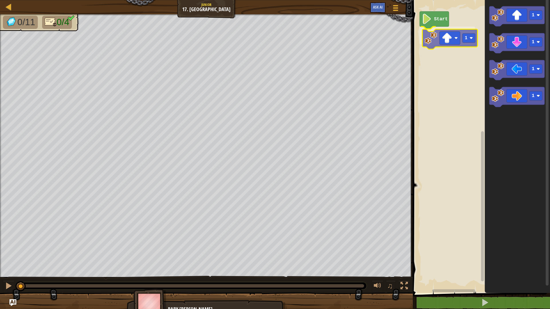
click at [432, 47] on div "Start 1 1 1 1 1 1" at bounding box center [480, 145] width 139 height 296
click at [465, 35] on rect "Blockly Workspace" at bounding box center [465, 35] width 13 height 9
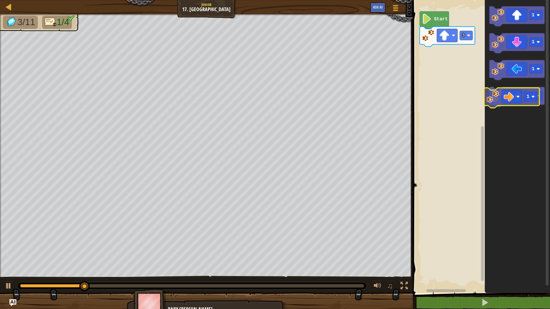
click at [530, 102] on icon "Blockly Workspace" at bounding box center [516, 97] width 55 height 20
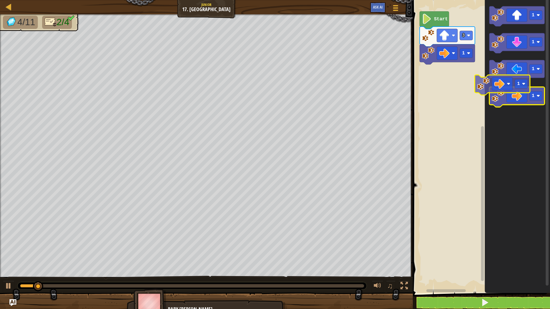
click at [522, 91] on icon "Blockly Workspace" at bounding box center [516, 97] width 55 height 20
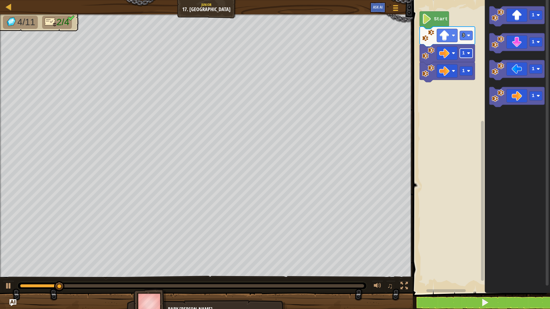
click at [466, 56] on rect "Blockly Workspace" at bounding box center [465, 53] width 13 height 9
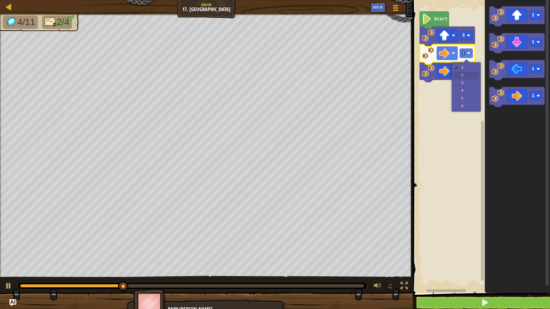
drag, startPoint x: 467, startPoint y: 74, endPoint x: 467, endPoint y: 71, distance: 2.9
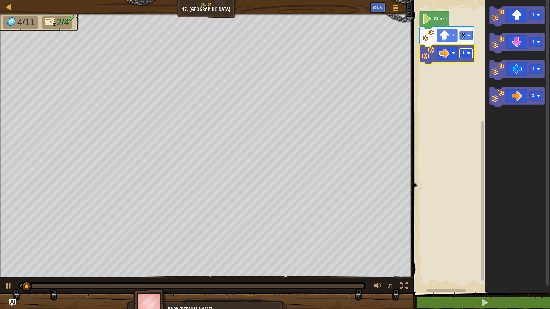
click at [466, 55] on rect "Blockly Workspace" at bounding box center [465, 53] width 13 height 9
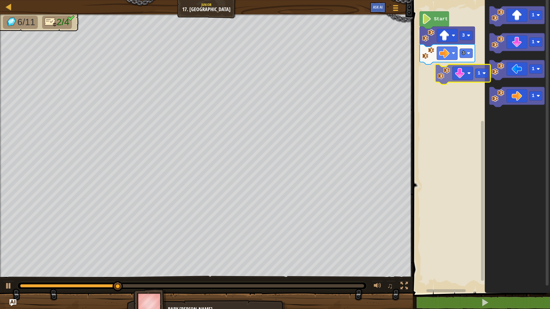
click at [437, 75] on div "Start 3 3 1 1 1 1 1" at bounding box center [480, 145] width 139 height 296
click at [467, 69] on rect "Blockly Workspace" at bounding box center [465, 70] width 13 height 9
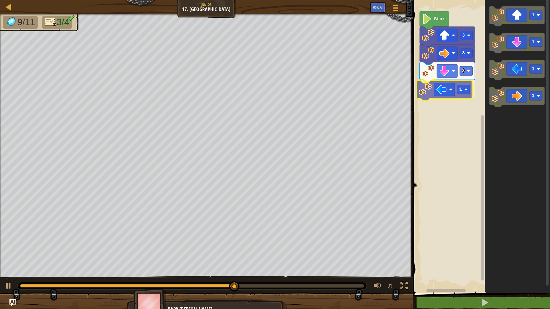
click at [427, 96] on div "Start 3 3 3 1 1 1 1 1 1" at bounding box center [480, 145] width 139 height 296
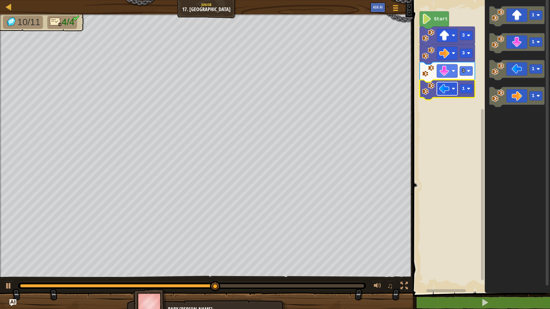
click at [453, 93] on rect "Blockly Workspace" at bounding box center [447, 88] width 21 height 13
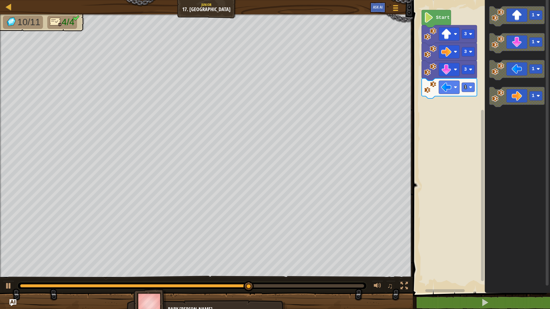
click at [466, 102] on rect "Blockly Workspace" at bounding box center [480, 145] width 139 height 296
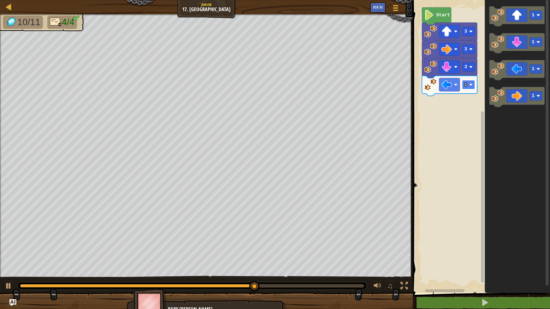
click at [467, 87] on rect "Blockly Workspace" at bounding box center [468, 84] width 13 height 9
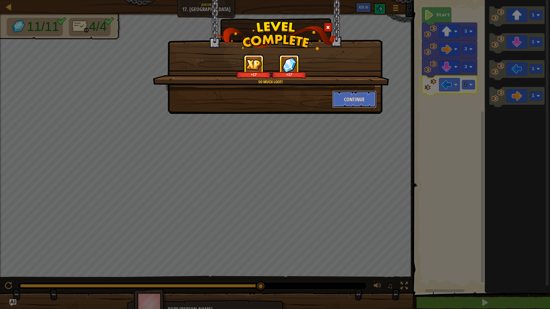
click at [354, 102] on button "Continue" at bounding box center [354, 99] width 44 height 17
